Goal: Task Accomplishment & Management: Manage account settings

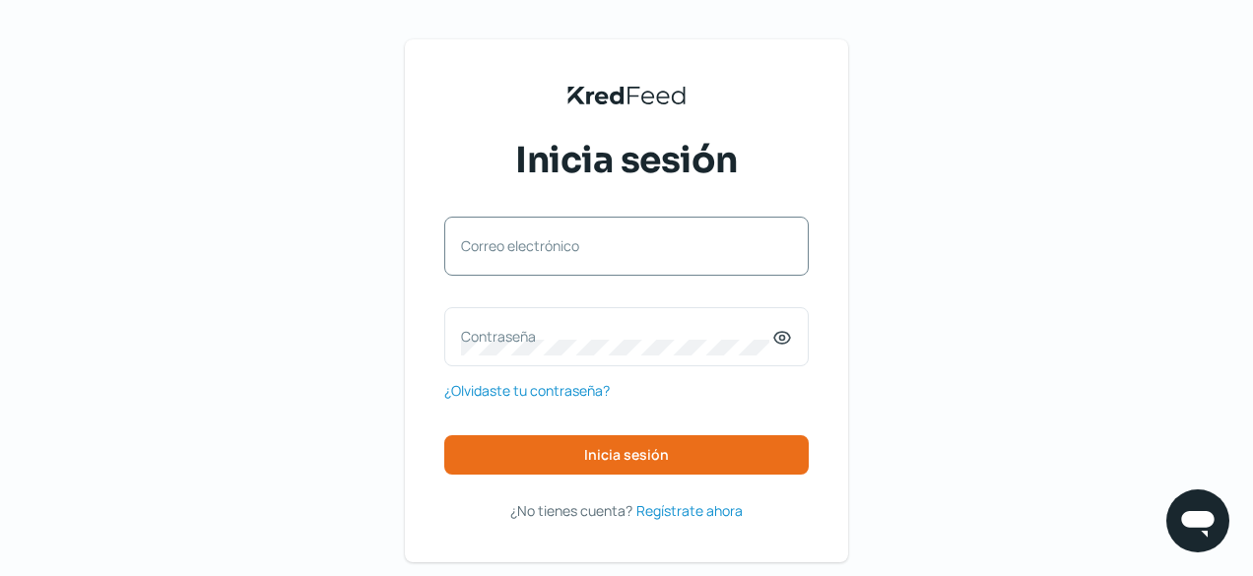
click at [599, 249] on label "Correo electrónico" at bounding box center [616, 246] width 311 height 19
click at [599, 249] on input "Correo electrónico" at bounding box center [626, 256] width 331 height 18
paste input "[PERSON_NAME][EMAIL_ADDRESS][PERSON_NAME][DOMAIN_NAME]"
type input "[PERSON_NAME][EMAIL_ADDRESS][PERSON_NAME][DOMAIN_NAME]"
click at [543, 328] on label "Contraseña" at bounding box center [616, 336] width 311 height 19
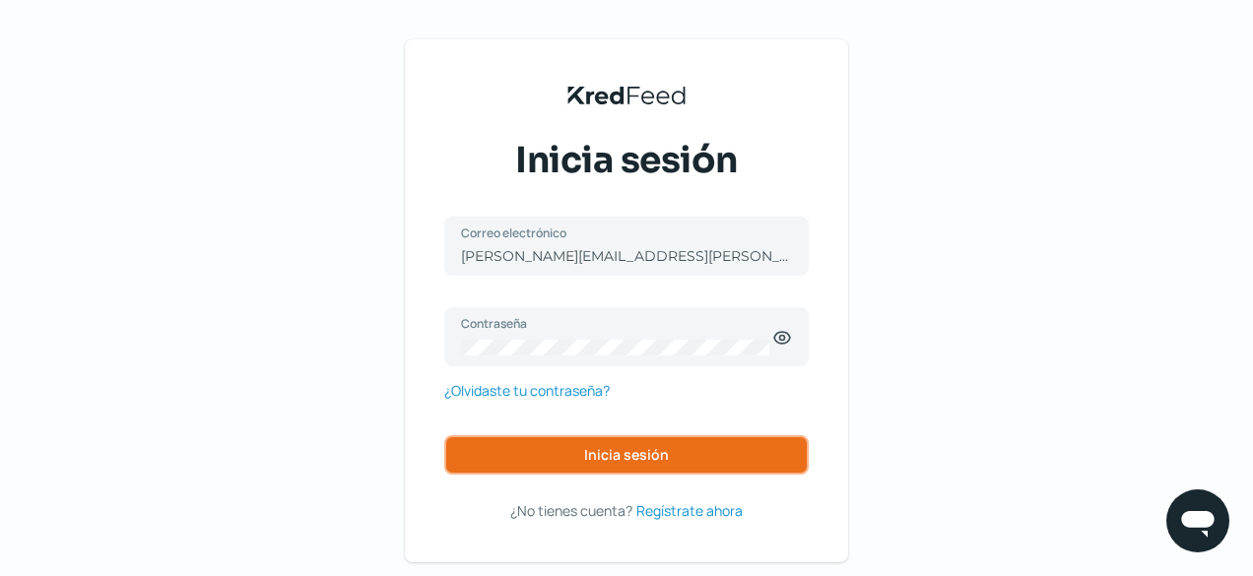
click at [583, 449] on button "Inicia sesión" at bounding box center [626, 455] width 365 height 39
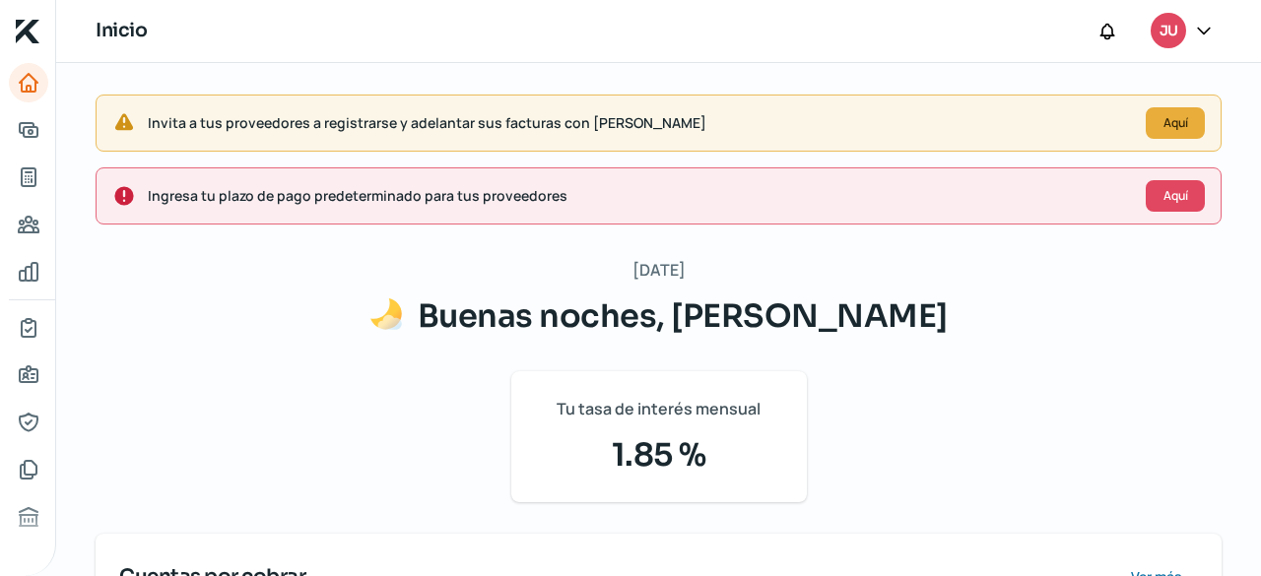
click at [1201, 26] on icon at bounding box center [1204, 31] width 20 height 20
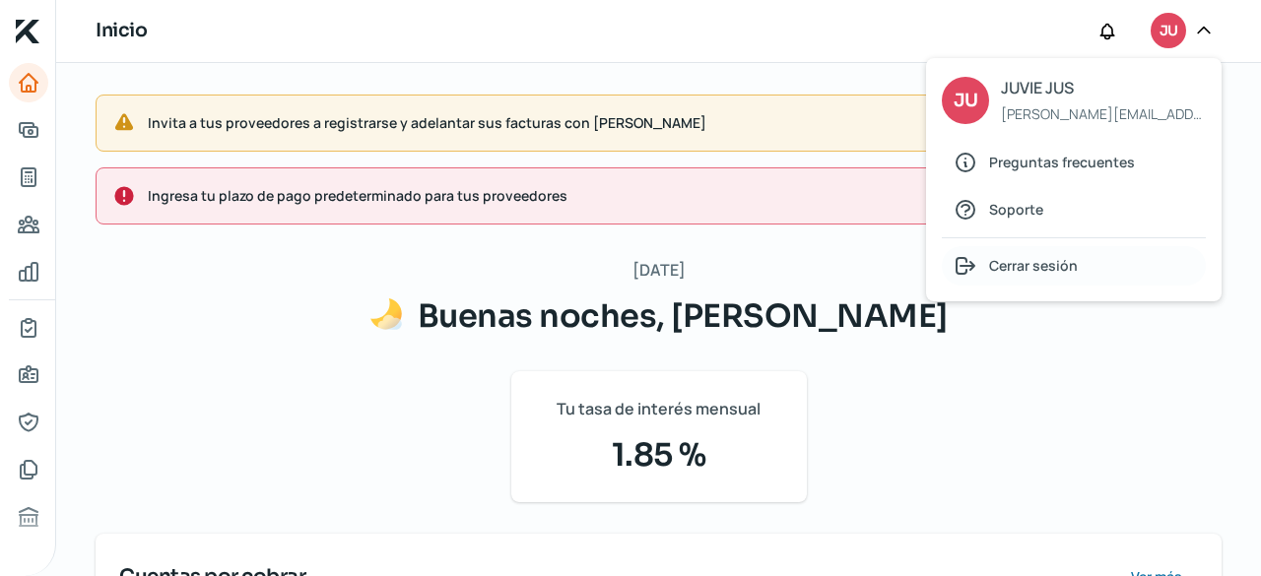
click at [1032, 267] on span "Cerrar sesión" at bounding box center [1033, 265] width 89 height 25
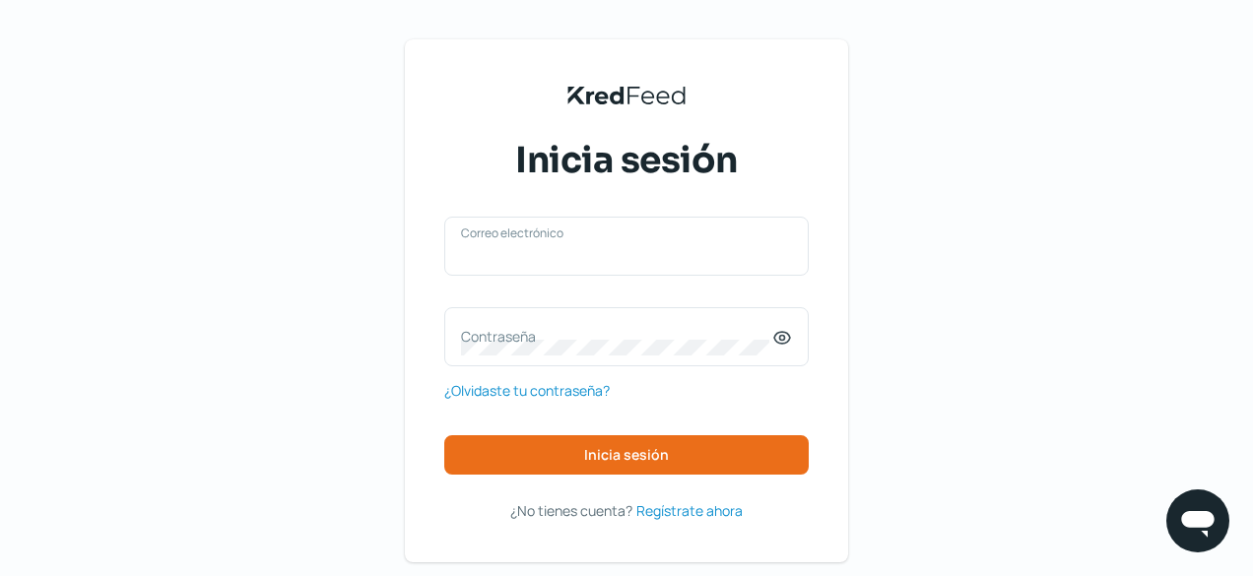
type input "[PERSON_NAME][EMAIL_ADDRESS][PERSON_NAME][DOMAIN_NAME]"
